Goal: Information Seeking & Learning: Learn about a topic

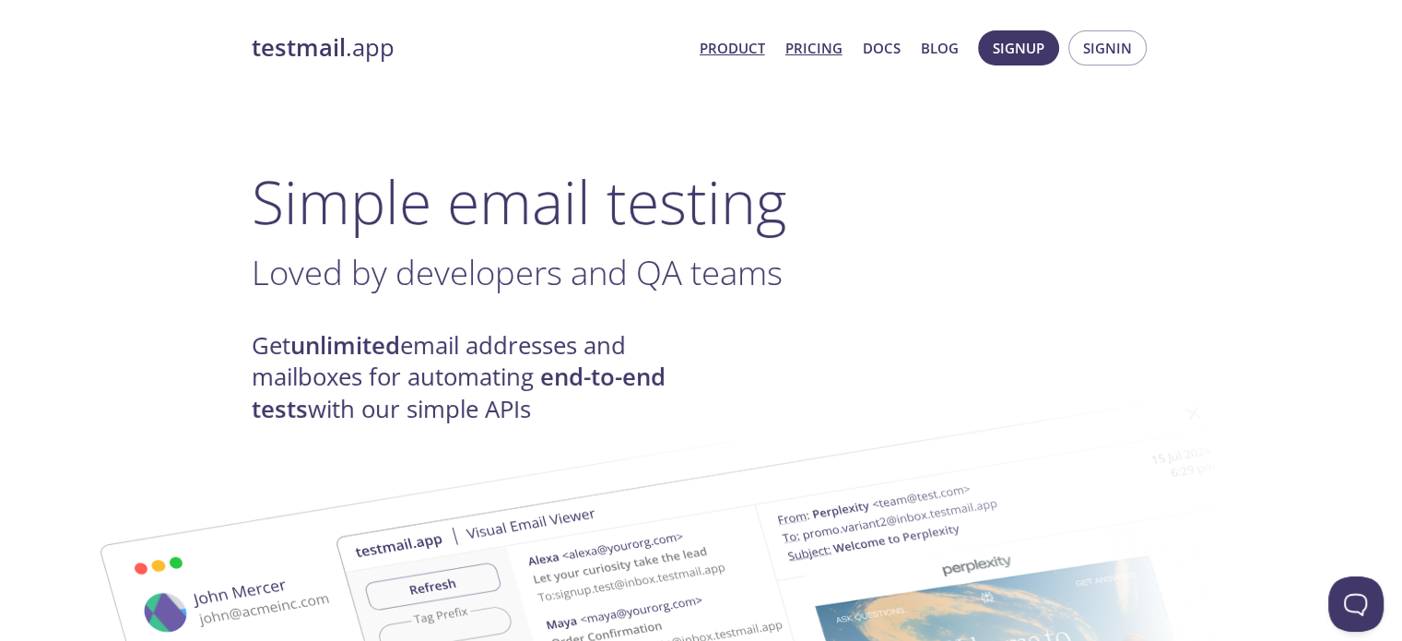
click at [805, 55] on link "Pricing" at bounding box center [813, 48] width 57 height 24
